Goal: Navigation & Orientation: Find specific page/section

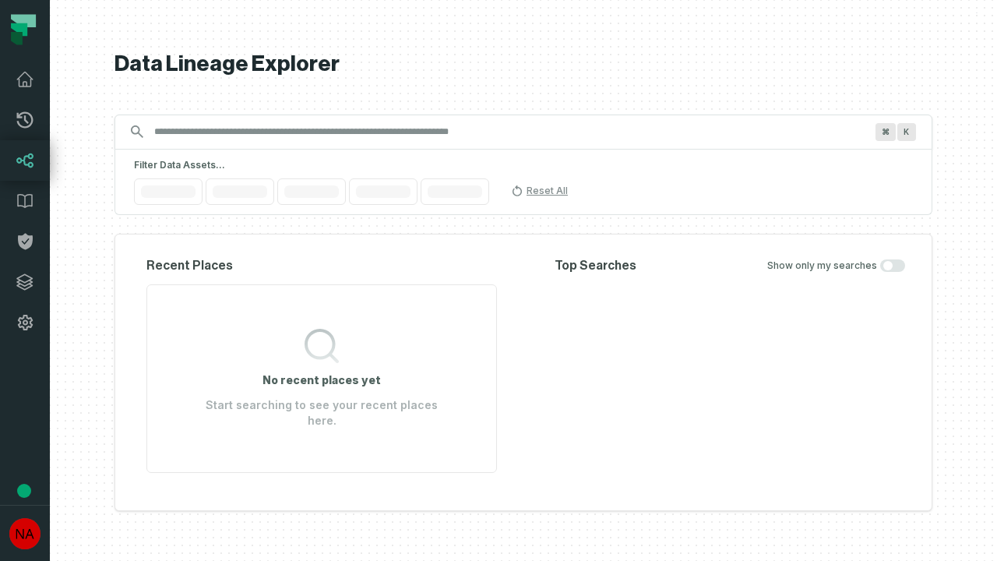
click at [25, 282] on icon at bounding box center [25, 282] width 16 height 16
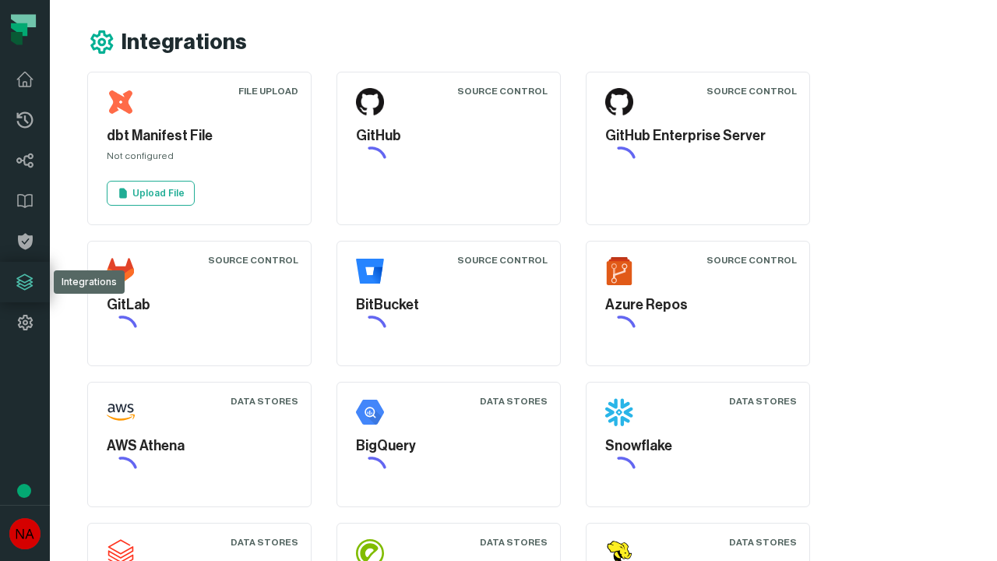
click at [25, 323] on icon at bounding box center [25, 322] width 19 height 19
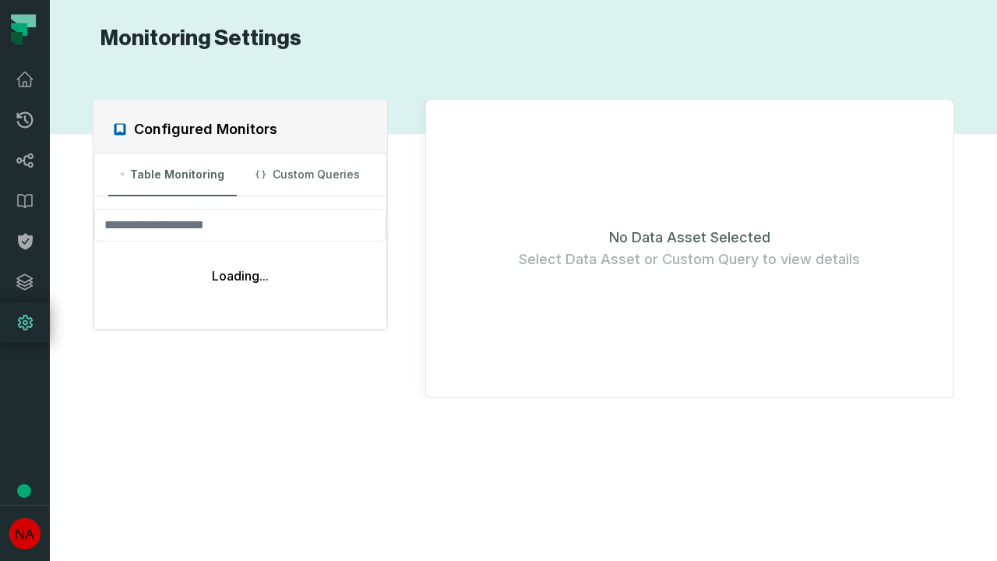
click at [25, 120] on icon at bounding box center [25, 120] width 16 height 16
